Goal: Task Accomplishment & Management: Manage account settings

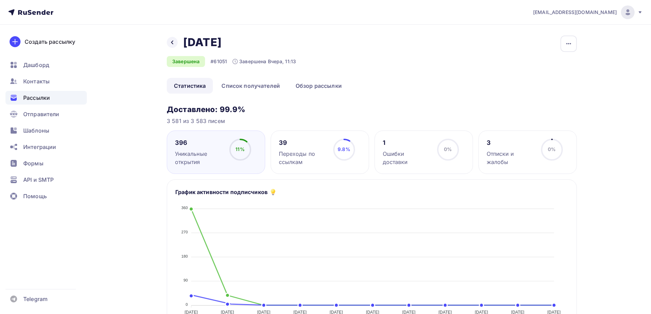
click at [397, 147] on div "1 Ошибки доставки" at bounding box center [407, 152] width 48 height 27
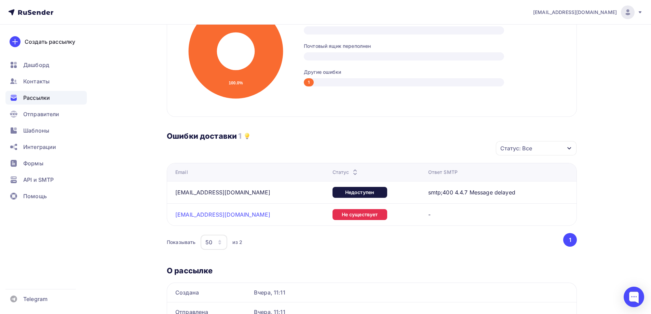
scroll to position [205, 0]
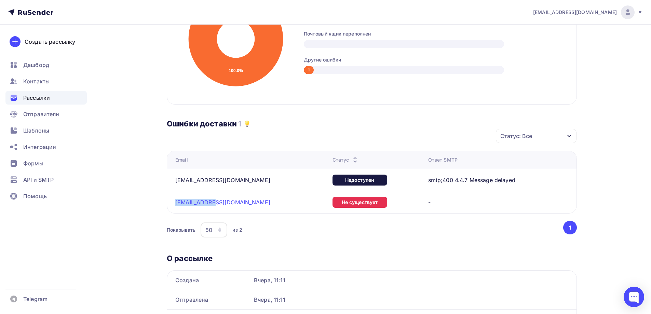
drag, startPoint x: 213, startPoint y: 202, endPoint x: 170, endPoint y: 201, distance: 42.7
click at [170, 201] on td "[EMAIL_ADDRESS][DOMAIN_NAME]" at bounding box center [248, 202] width 163 height 22
copy link "[EMAIL_ADDRESS][DOMAIN_NAME]"
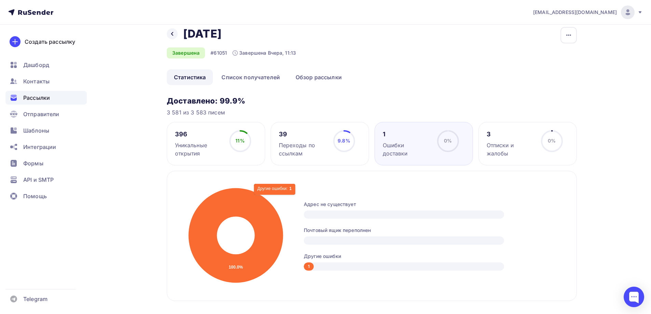
scroll to position [8, 0]
click at [432, 142] on div "0% 0%" at bounding box center [448, 144] width 34 height 27
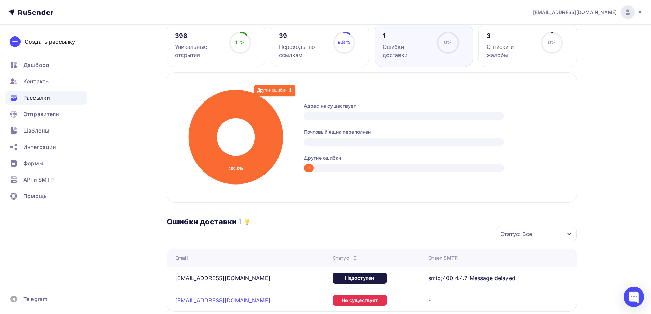
scroll to position [111, 0]
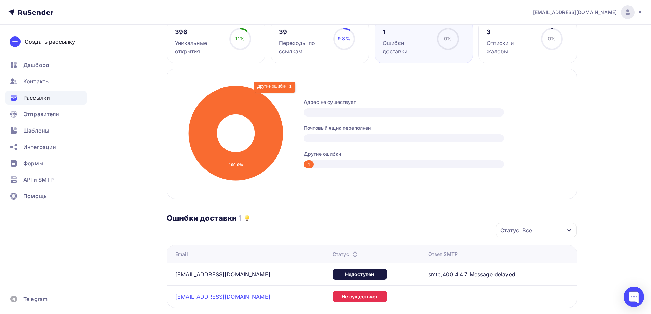
click at [499, 44] on div "Отписки и жалобы" at bounding box center [511, 47] width 48 height 16
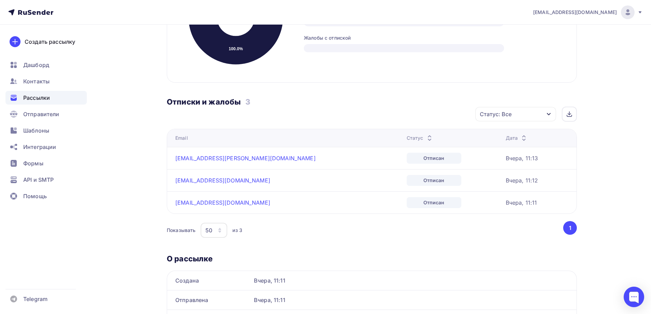
scroll to position [247, 0]
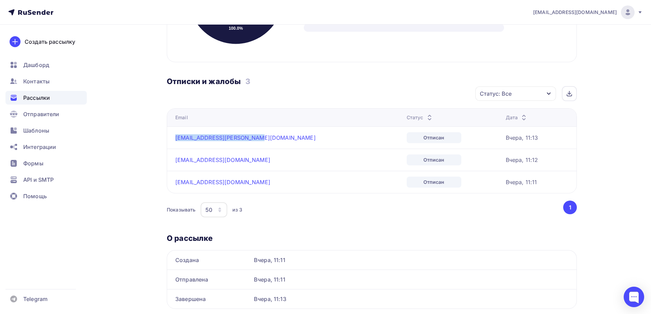
drag, startPoint x: 249, startPoint y: 142, endPoint x: 171, endPoint y: 138, distance: 78.0
click at [170, 138] on td "[EMAIL_ADDRESS][PERSON_NAME][DOMAIN_NAME]" at bounding box center [285, 137] width 237 height 22
copy link "[EMAIL_ADDRESS][PERSON_NAME][DOMAIN_NAME]"
drag, startPoint x: 202, startPoint y: 161, endPoint x: 174, endPoint y: 158, distance: 27.9
click at [167, 158] on td "[EMAIL_ADDRESS][DOMAIN_NAME]" at bounding box center [285, 160] width 237 height 22
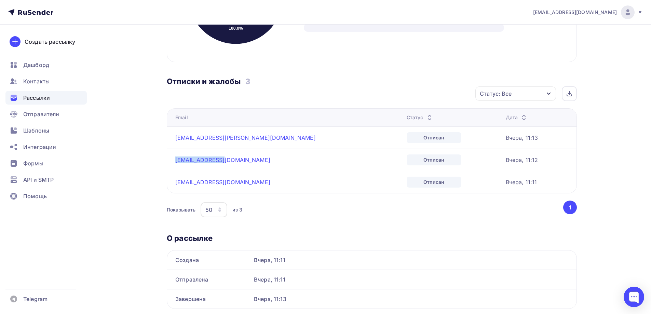
copy link "[EMAIL_ADDRESS][DOMAIN_NAME]"
drag, startPoint x: 229, startPoint y: 181, endPoint x: 169, endPoint y: 178, distance: 60.2
click at [169, 178] on td "[EMAIL_ADDRESS][DOMAIN_NAME]" at bounding box center [285, 182] width 237 height 22
copy link "[EMAIL_ADDRESS][DOMAIN_NAME]"
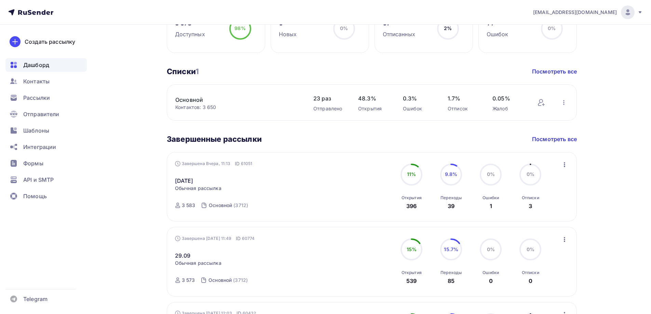
scroll to position [205, 0]
drag, startPoint x: 29, startPoint y: 85, endPoint x: 31, endPoint y: 89, distance: 4.6
click at [29, 85] on div "Контакты" at bounding box center [45, 81] width 81 height 14
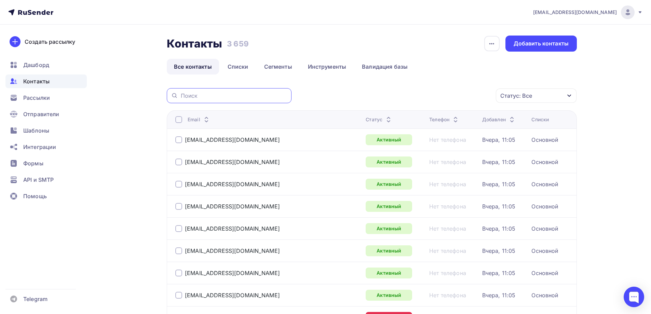
click at [202, 96] on input "text" at bounding box center [234, 96] width 107 height 8
paste input "[EMAIL_ADDRESS][DOMAIN_NAME]"
type input "[EMAIL_ADDRESS][DOMAIN_NAME]"
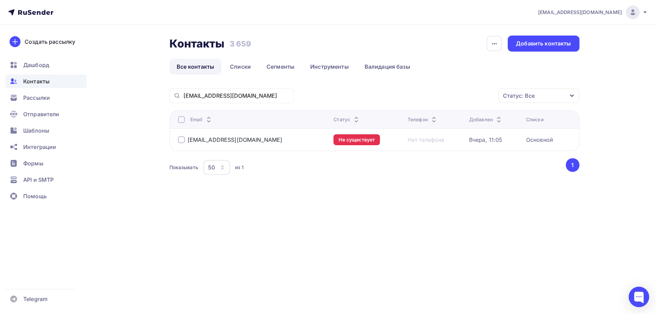
click at [181, 139] on div at bounding box center [181, 139] width 7 height 7
click at [479, 94] on div "Действие" at bounding box center [447, 95] width 90 height 13
click at [435, 145] on div "Удалить" at bounding box center [448, 143] width 74 height 8
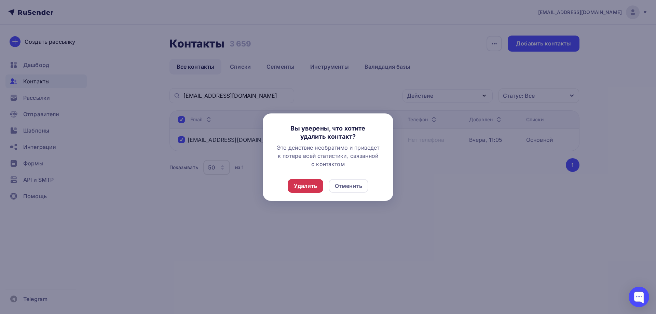
click at [298, 184] on div "Удалить" at bounding box center [305, 186] width 23 height 8
